Goal: Task Accomplishment & Management: Use online tool/utility

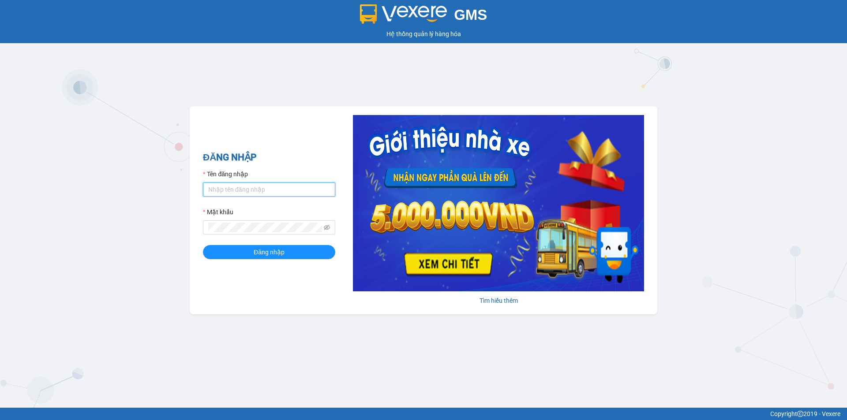
click at [223, 190] on input "Tên đăng nhập" at bounding box center [269, 190] width 132 height 14
type input "phuong.khanhphong"
click at [203, 245] on button "Đăng nhập" at bounding box center [269, 252] width 132 height 14
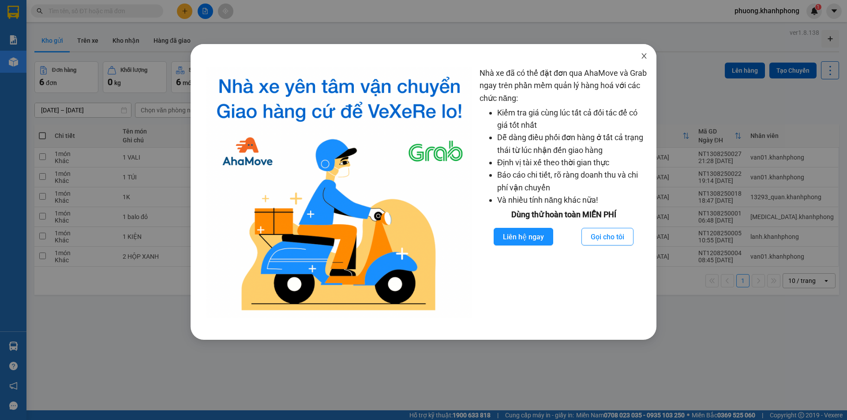
click at [646, 60] on icon "close" at bounding box center [644, 56] width 7 height 7
